Goal: Check status

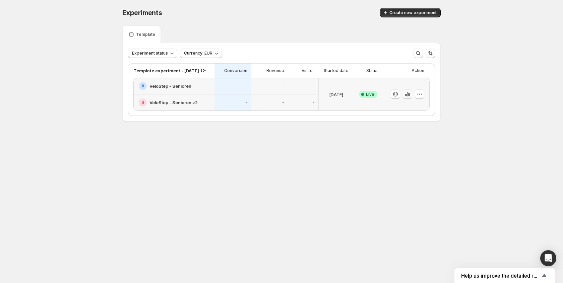
click at [404, 96] on icon "button" at bounding box center [407, 94] width 7 height 7
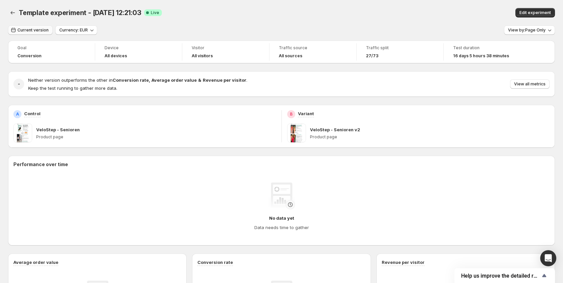
click at [43, 28] on span "Current version" at bounding box center [32, 29] width 31 height 5
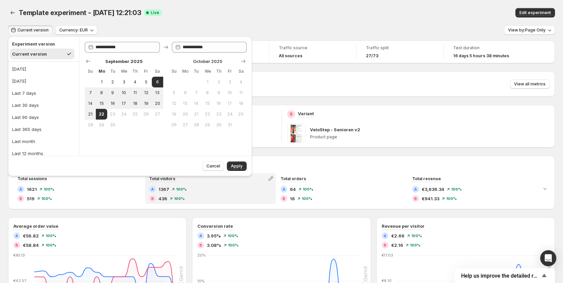
click at [234, 196] on div "B 436 100 %" at bounding box center [210, 198] width 123 height 7
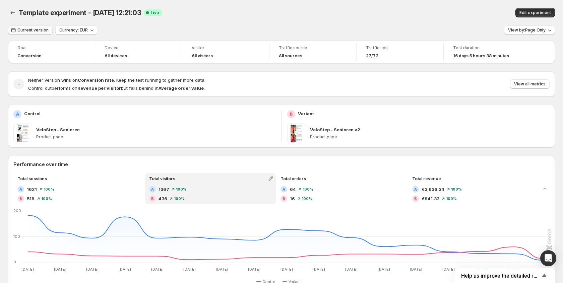
drag, startPoint x: 49, startPoint y: 20, endPoint x: 36, endPoint y: 26, distance: 14.7
click at [49, 20] on div "Template experiment - [DATE] 12:21:03. This page is ready Template experiment -…" at bounding box center [281, 12] width 547 height 25
click at [36, 26] on button "Current version" at bounding box center [30, 29] width 45 height 9
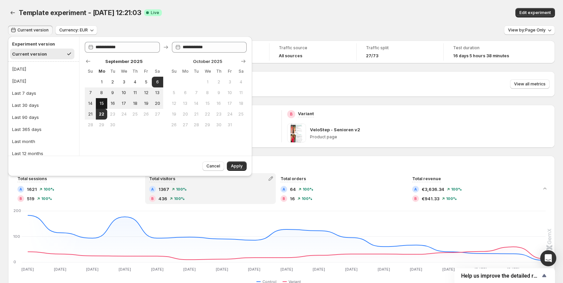
click at [104, 103] on span "15" at bounding box center [102, 103] width 6 height 5
type input "**********"
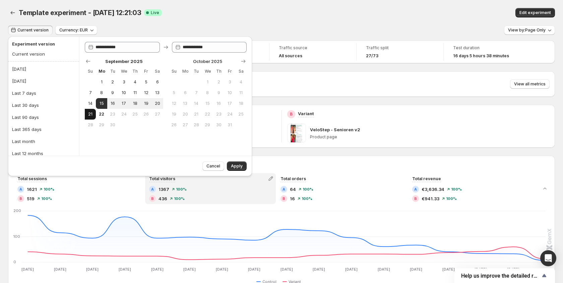
click at [92, 114] on span "21" at bounding box center [90, 114] width 6 height 5
type input "**********"
click at [234, 166] on span "Apply" at bounding box center [237, 166] width 12 height 5
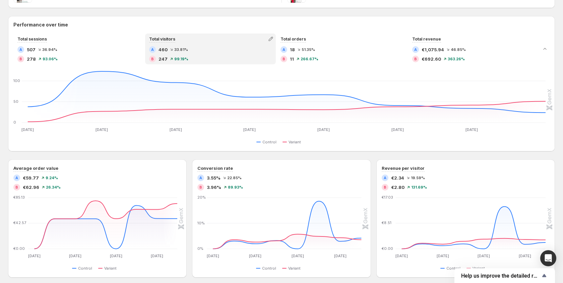
scroll to position [142, 0]
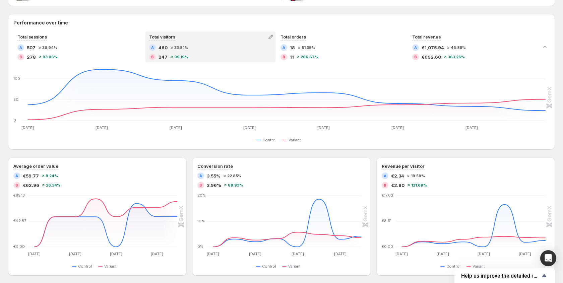
click at [376, 159] on div "Average order value A €59.77 9.24 % B €62.96 26.34 % [DATE] Sep [DATE] Sep [DAT…" at bounding box center [281, 217] width 547 height 118
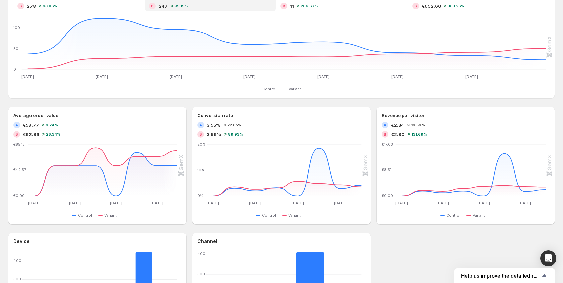
scroll to position [196, 0]
